Goal: Subscribe to service/newsletter

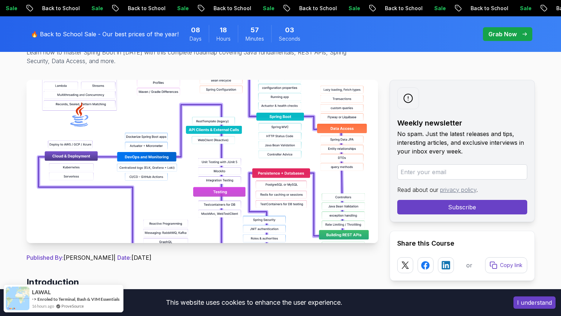
scroll to position [109, 0]
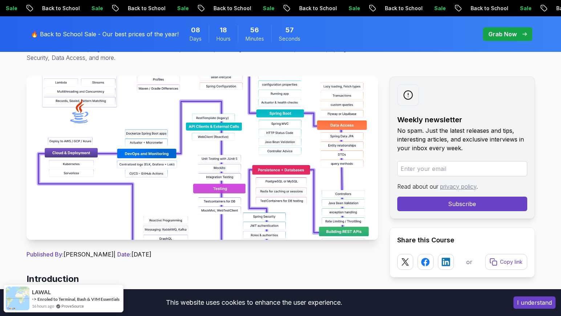
drag, startPoint x: 250, startPoint y: 142, endPoint x: 241, endPoint y: 154, distance: 15.8
click at [241, 154] on img at bounding box center [201, 158] width 351 height 163
click at [238, 154] on img at bounding box center [201, 158] width 351 height 163
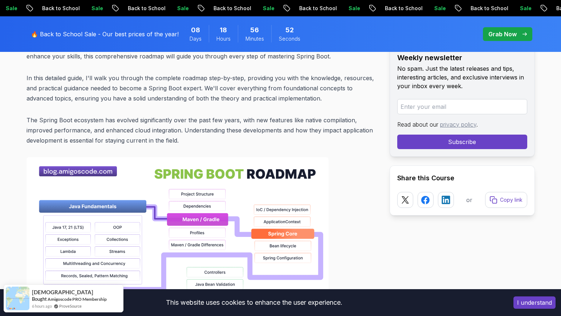
scroll to position [436, 0]
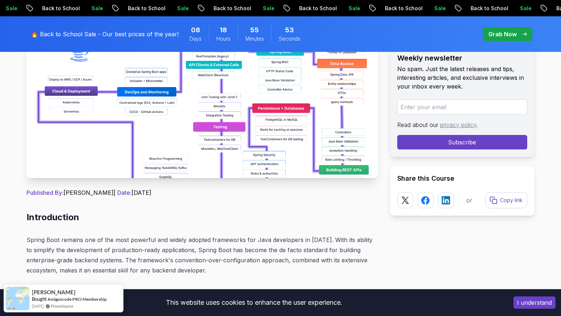
scroll to position [181, 0]
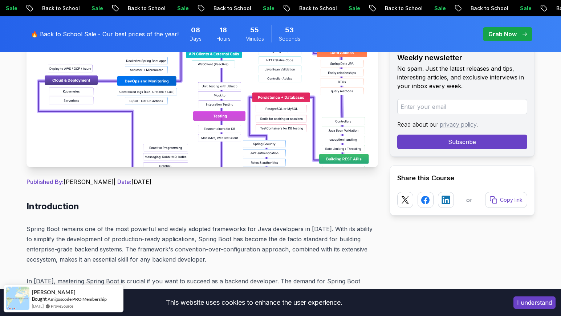
click at [217, 126] on img at bounding box center [201, 85] width 351 height 163
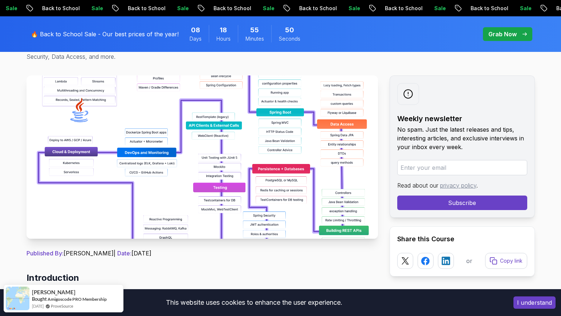
scroll to position [109, 0]
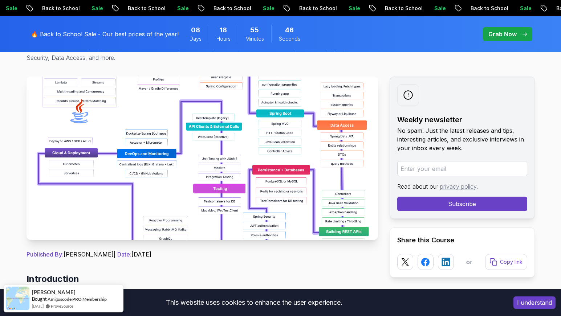
click at [408, 162] on input "email" at bounding box center [462, 168] width 130 height 15
type input "igor.v.margolin@gmail.com"
click at [419, 205] on button "Subscribe" at bounding box center [462, 204] width 130 height 15
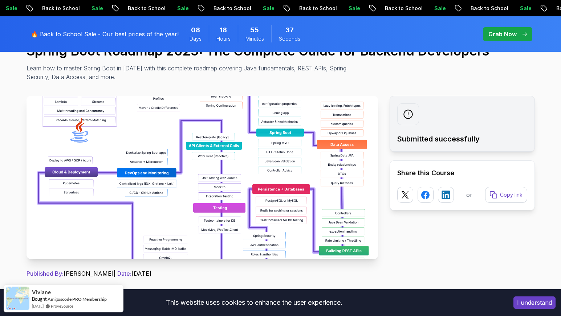
scroll to position [73, 0]
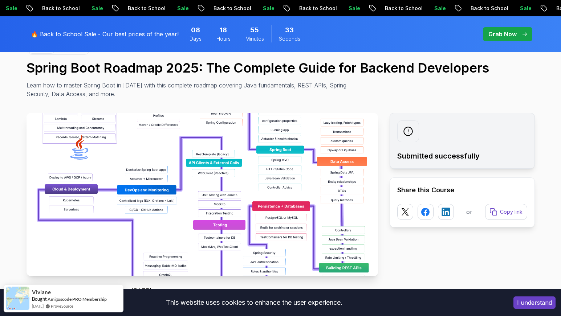
click at [312, 164] on img at bounding box center [201, 194] width 351 height 163
drag, startPoint x: 312, startPoint y: 164, endPoint x: 246, endPoint y: 189, distance: 70.2
click at [246, 189] on img at bounding box center [201, 194] width 351 height 163
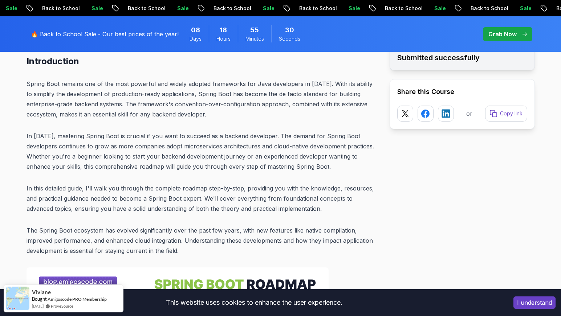
scroll to position [617, 0]
